Goal: Transaction & Acquisition: Download file/media

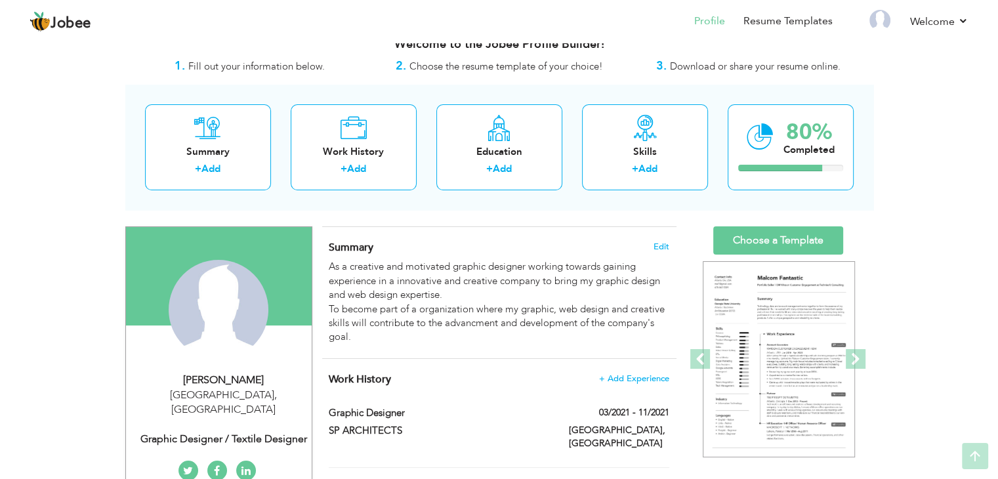
scroll to position [18, 0]
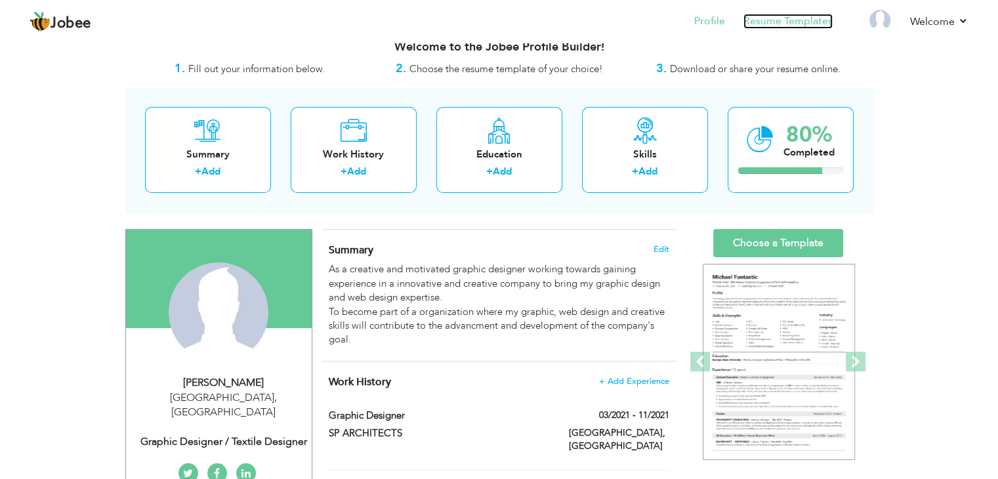
click at [759, 15] on link "Resume Templates" at bounding box center [787, 21] width 89 height 15
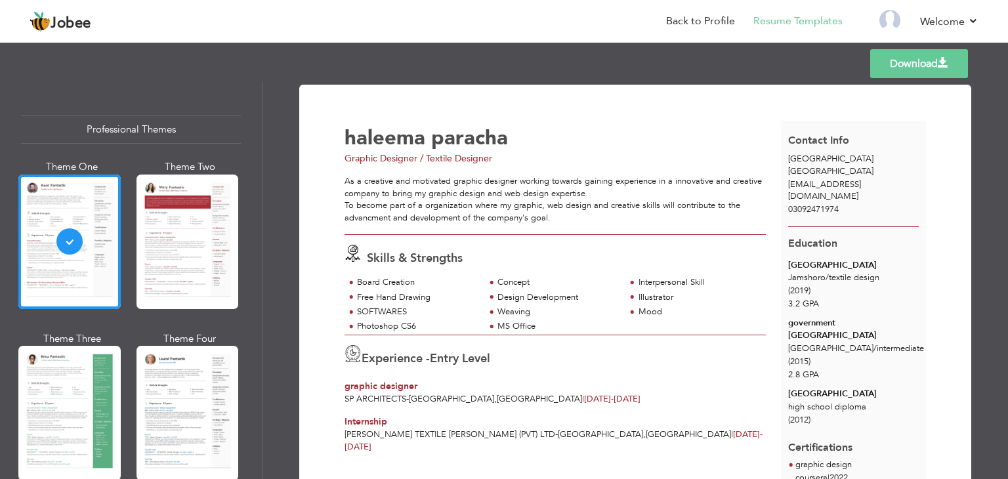
click at [911, 68] on link "Download" at bounding box center [919, 63] width 98 height 29
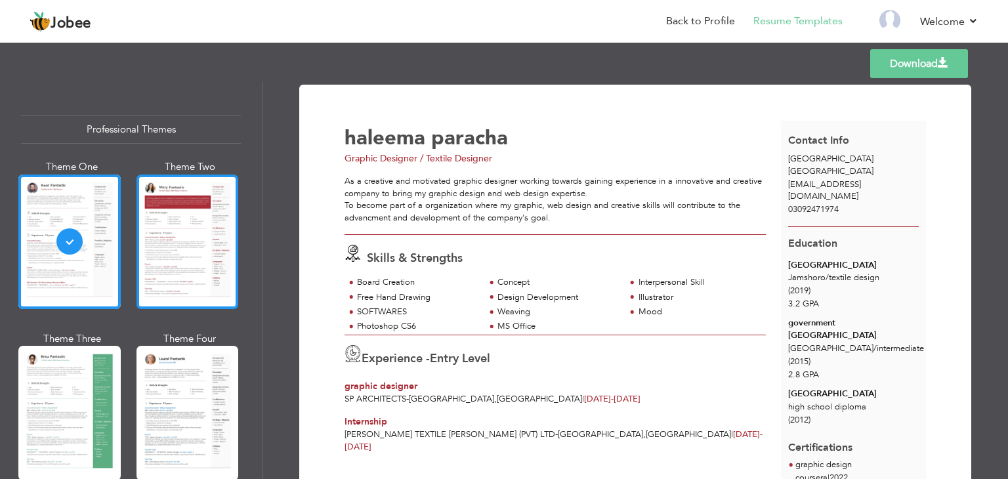
click at [186, 252] on div at bounding box center [187, 242] width 102 height 135
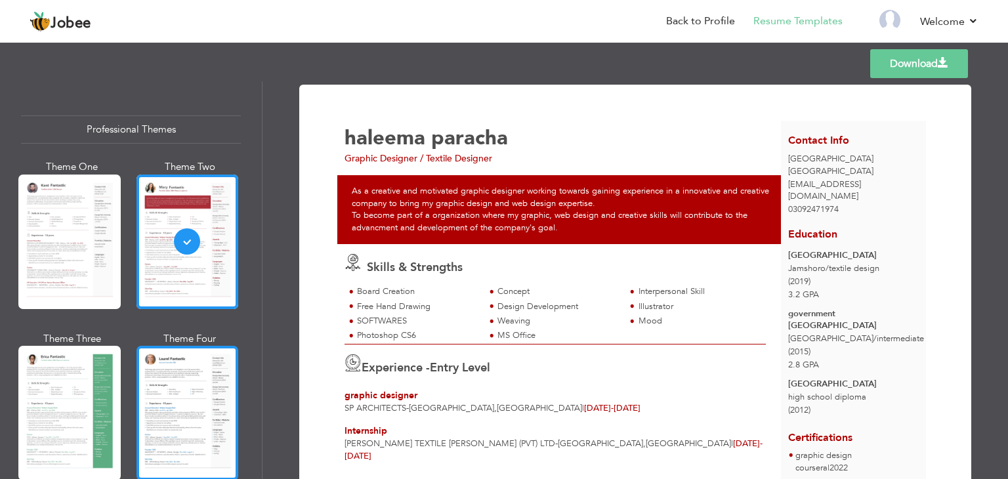
click at [207, 390] on div at bounding box center [187, 413] width 102 height 135
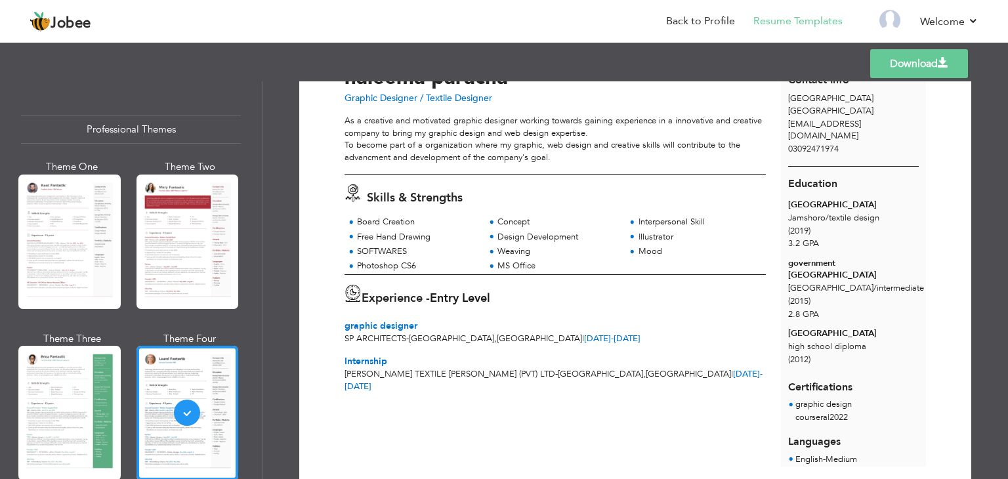
scroll to position [45, 0]
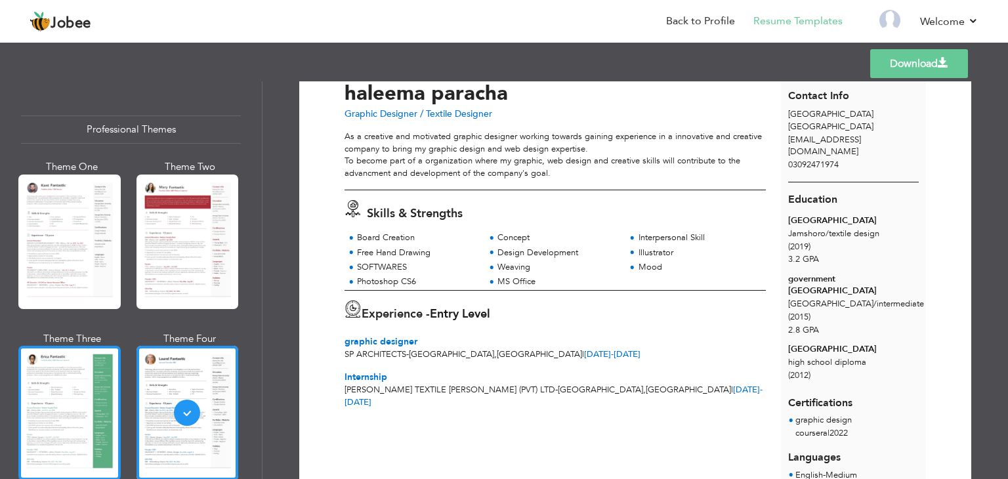
click at [92, 400] on div at bounding box center [69, 413] width 102 height 135
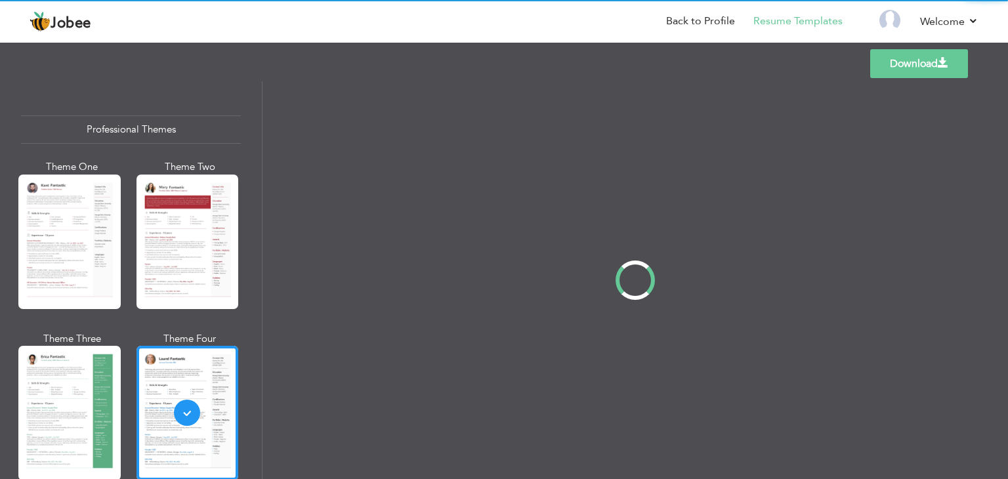
scroll to position [0, 0]
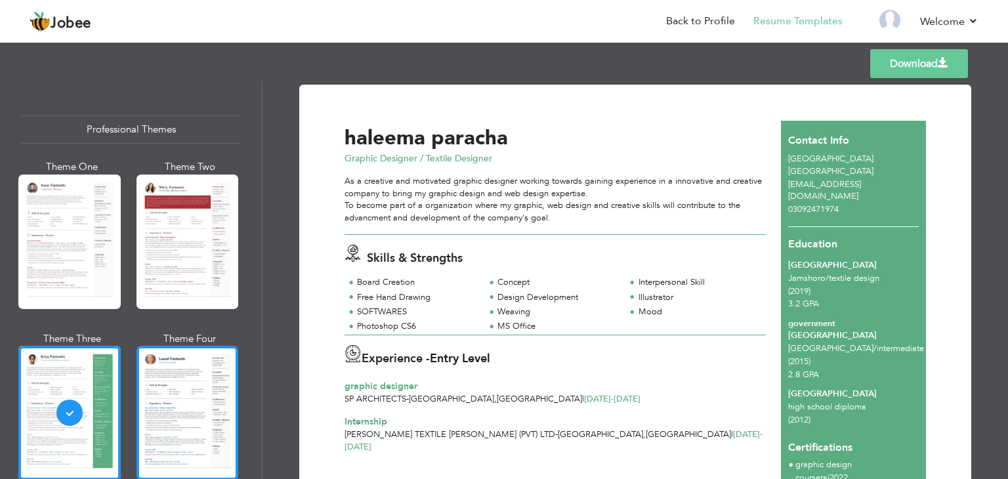
click at [168, 404] on div at bounding box center [187, 413] width 102 height 135
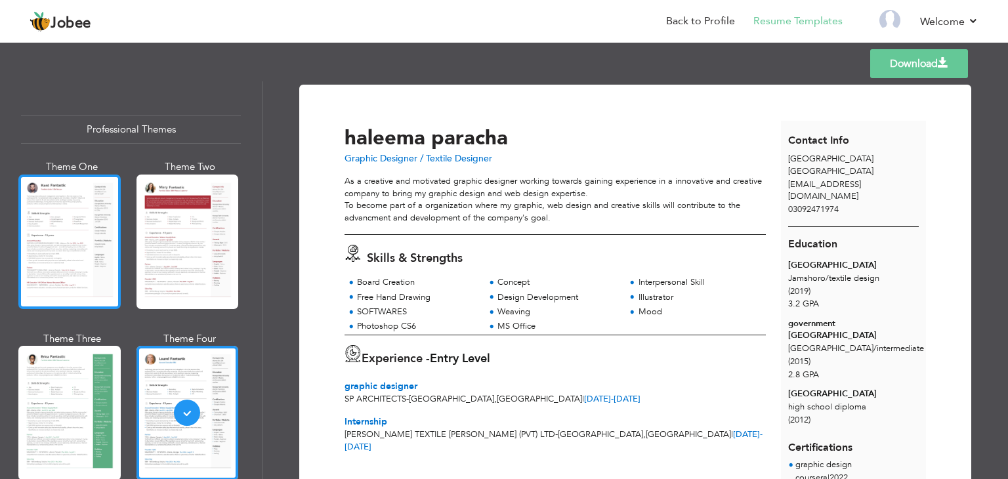
click at [36, 250] on div at bounding box center [69, 242] width 102 height 135
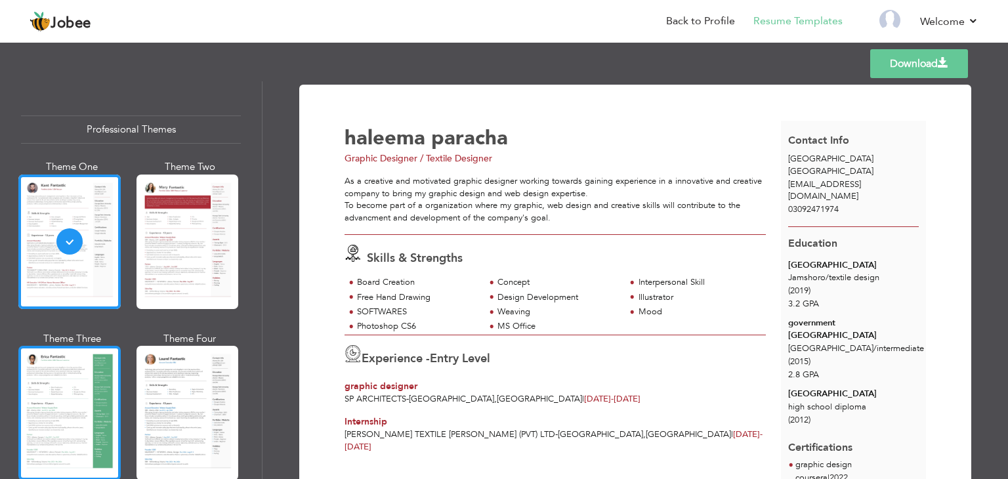
click at [64, 405] on div at bounding box center [69, 413] width 102 height 135
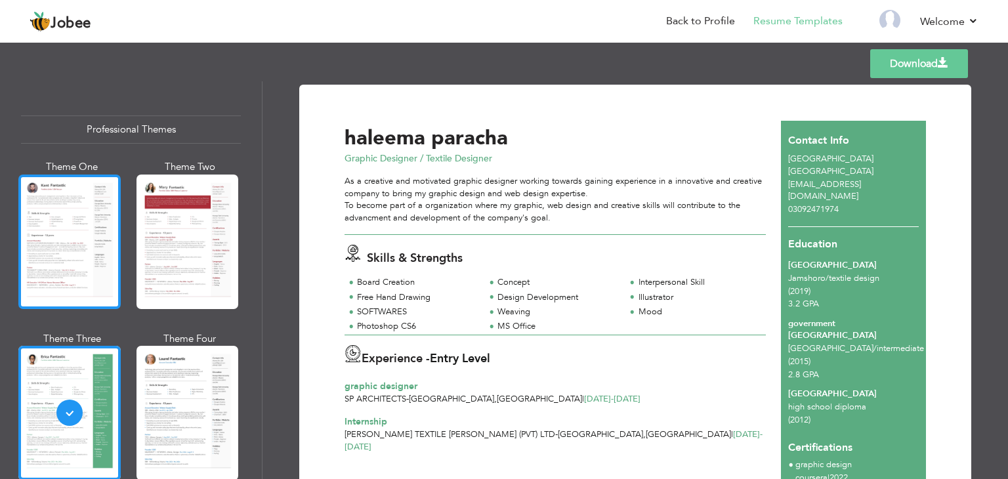
click at [64, 232] on div at bounding box center [69, 242] width 102 height 135
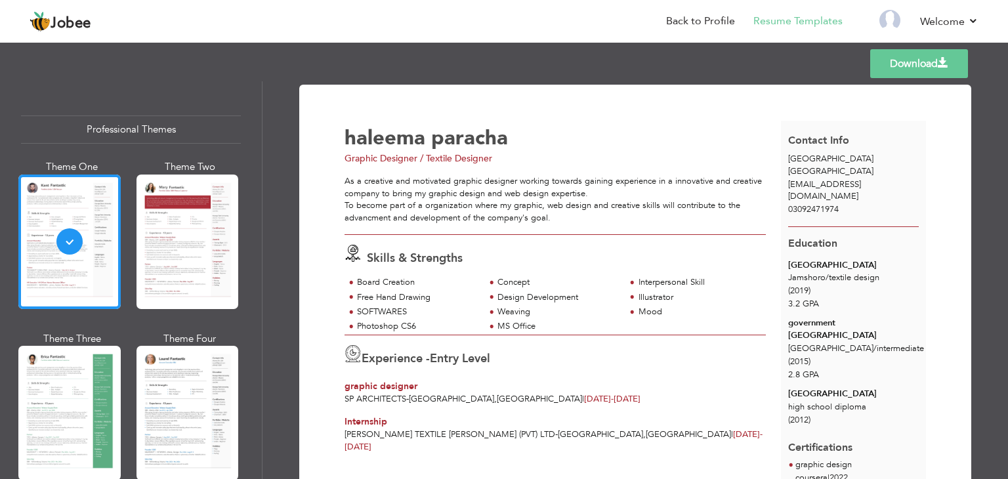
click at [255, 248] on div "Professional Themes Theme One Theme Two Theme Three Theme Six" at bounding box center [131, 280] width 262 height 398
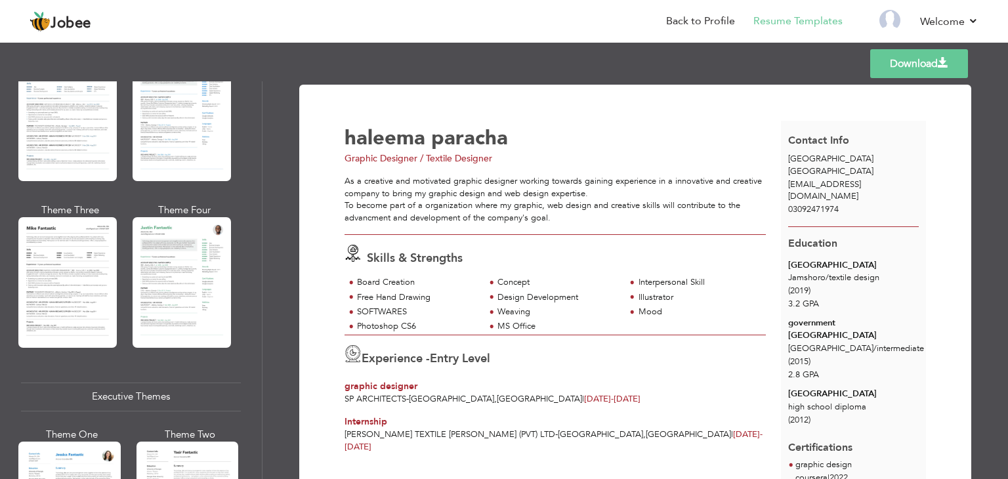
scroll to position [1043, 0]
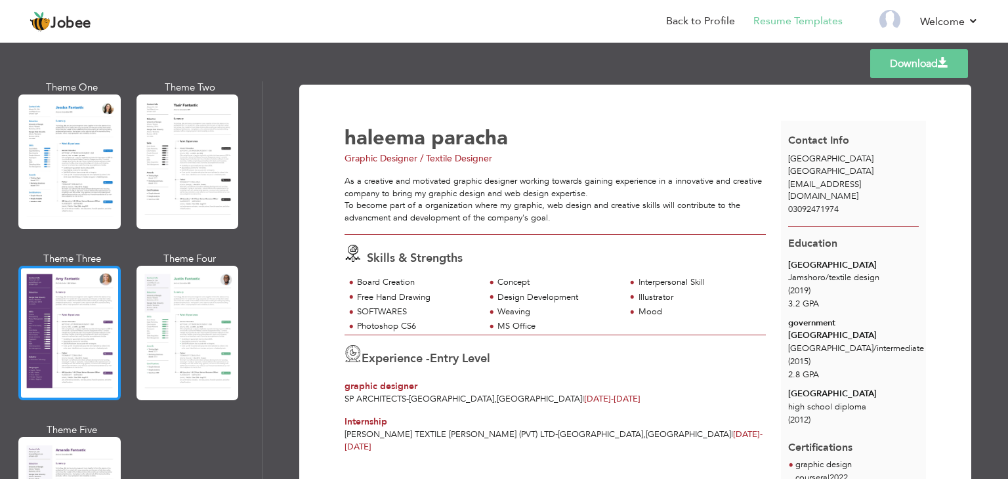
click at [91, 318] on div at bounding box center [69, 333] width 102 height 135
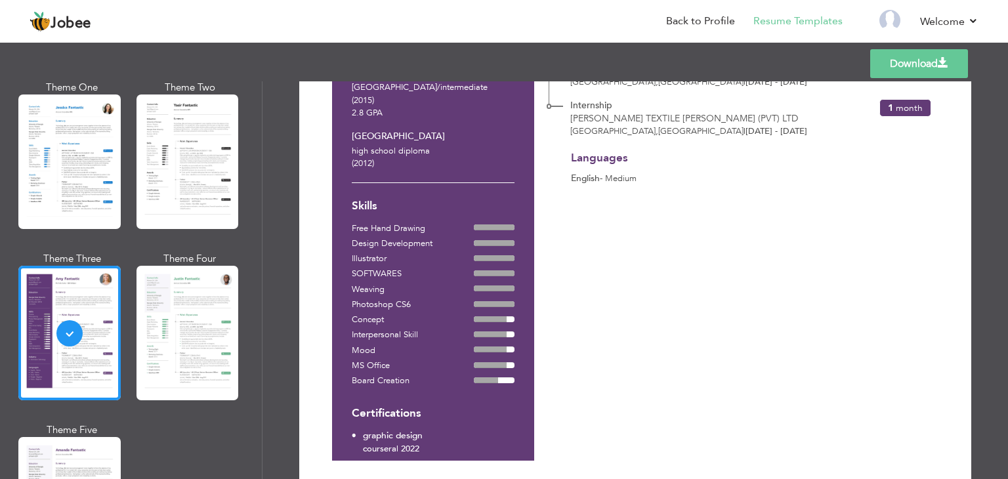
scroll to position [253, 0]
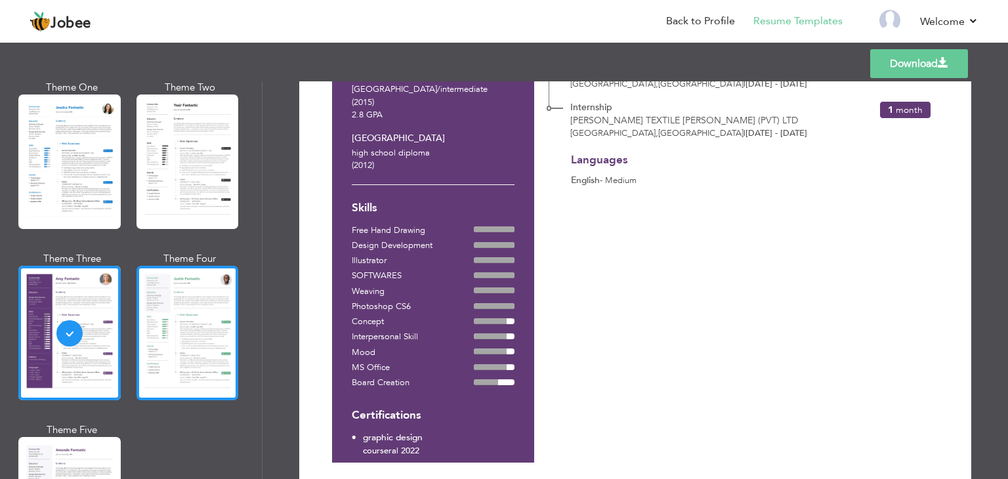
click at [182, 353] on div at bounding box center [187, 333] width 102 height 135
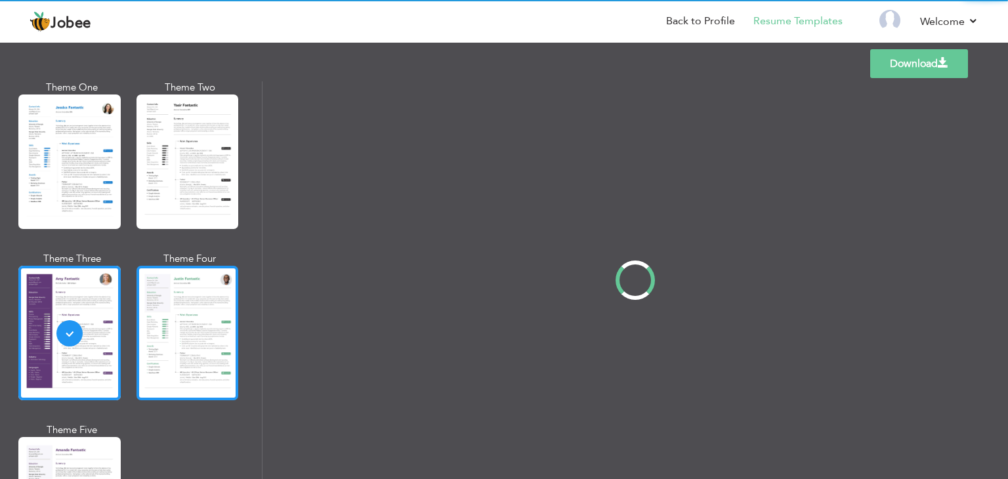
scroll to position [0, 0]
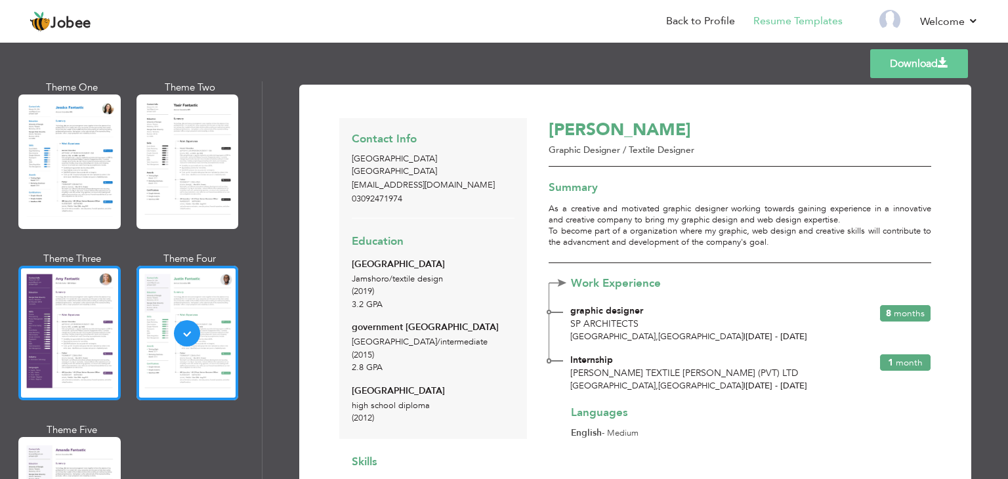
click at [99, 353] on div at bounding box center [69, 333] width 102 height 135
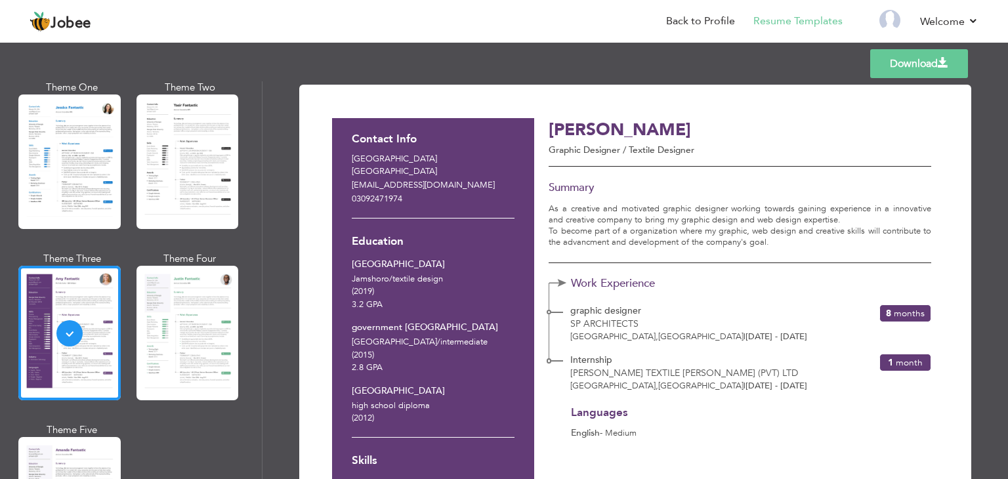
click at [916, 62] on link "Download" at bounding box center [919, 63] width 98 height 29
